Goal: Communication & Community: Ask a question

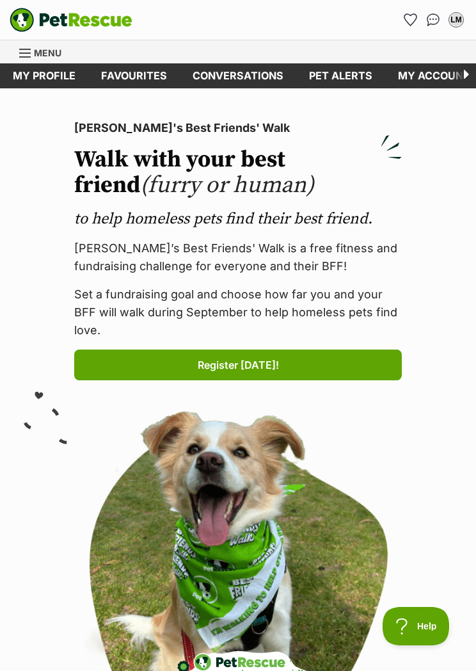
click at [250, 79] on link "Conversations" at bounding box center [238, 75] width 116 height 25
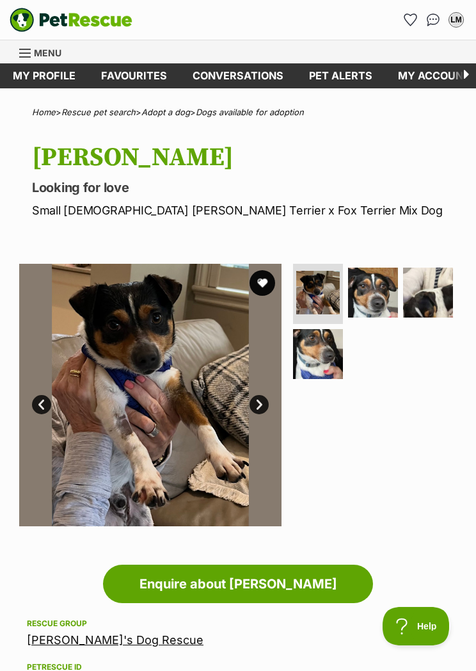
click at [429, 82] on link "My account" at bounding box center [434, 75] width 98 height 25
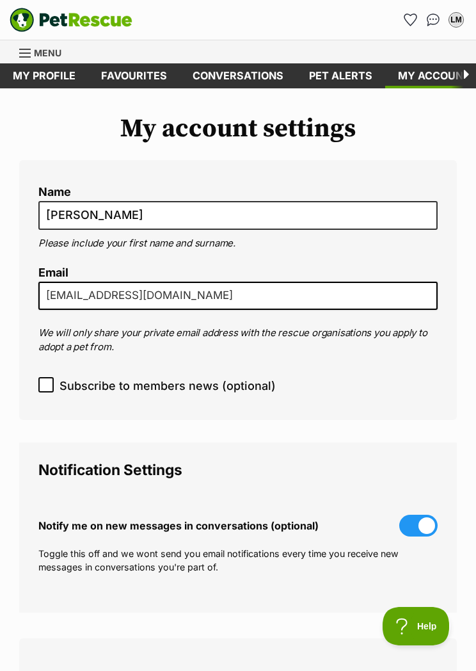
click at [472, 74] on icon at bounding box center [463, 75] width 25 height 25
click at [470, 76] on icon at bounding box center [463, 75] width 25 height 25
click at [473, 71] on icon at bounding box center [463, 75] width 25 height 25
click at [250, 86] on link "Conversations" at bounding box center [238, 75] width 116 height 25
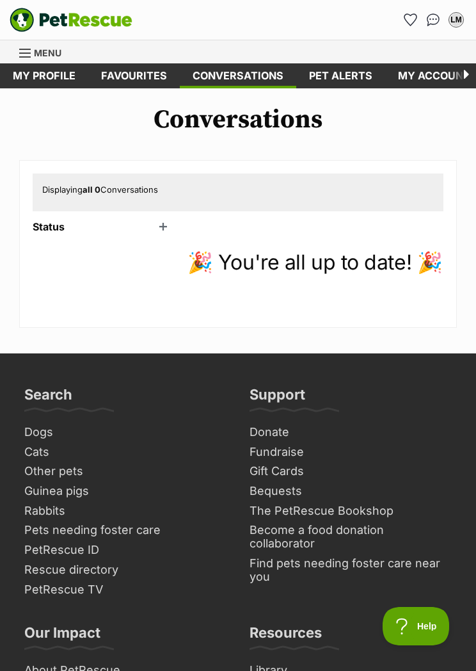
click at [149, 76] on link "Favourites" at bounding box center [133, 75] width 91 height 25
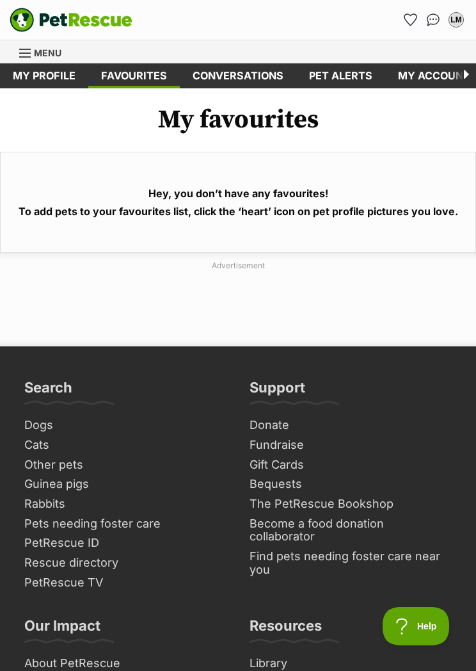
click at [56, 74] on link "My profile" at bounding box center [44, 75] width 88 height 25
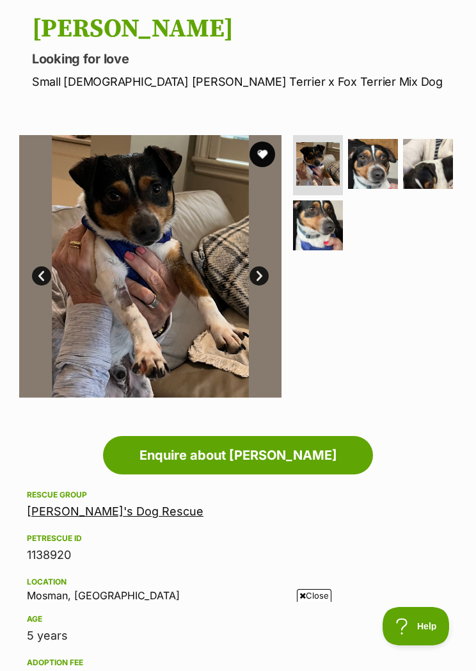
scroll to position [131, 0]
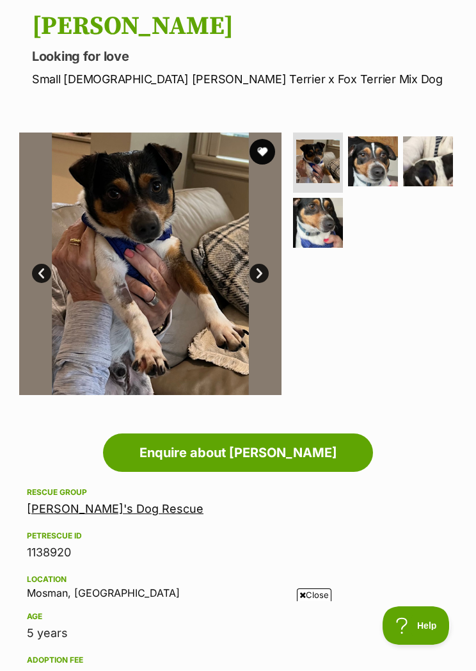
click at [210, 448] on link "Enquire about [PERSON_NAME]" at bounding box center [238, 453] width 270 height 38
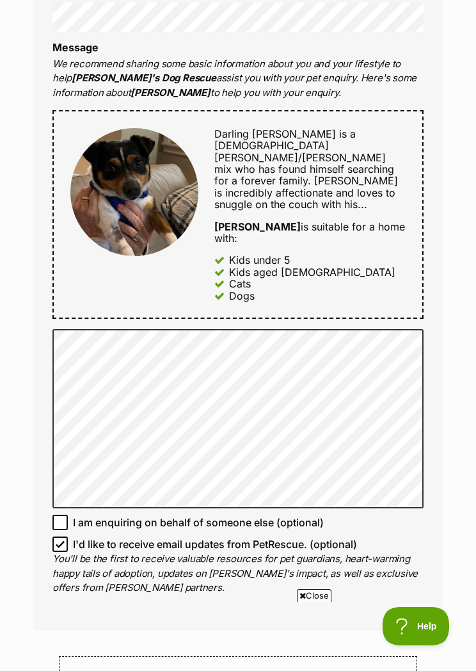
scroll to position [616, 0]
